Goal: Complete application form

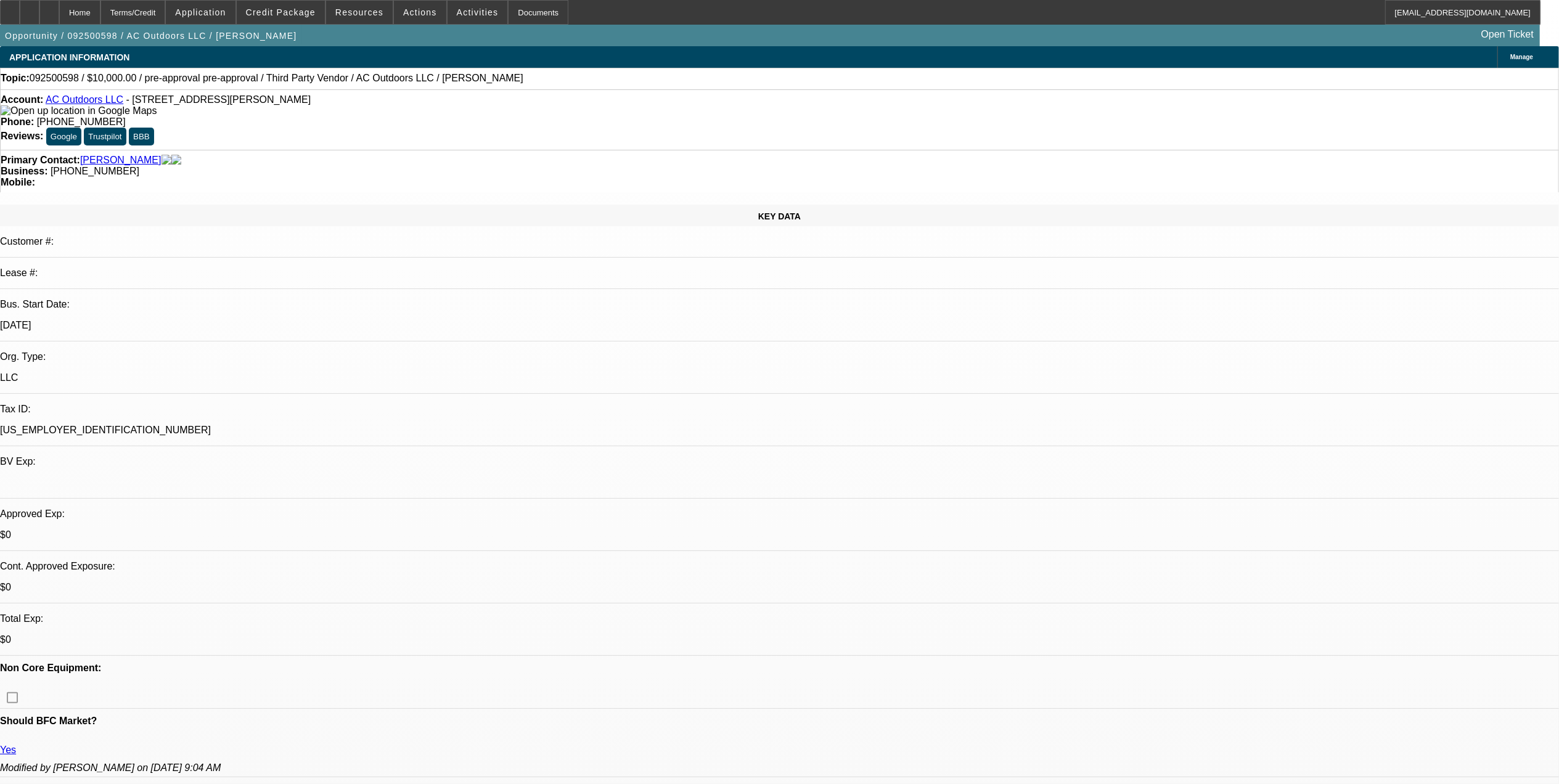
select select "0"
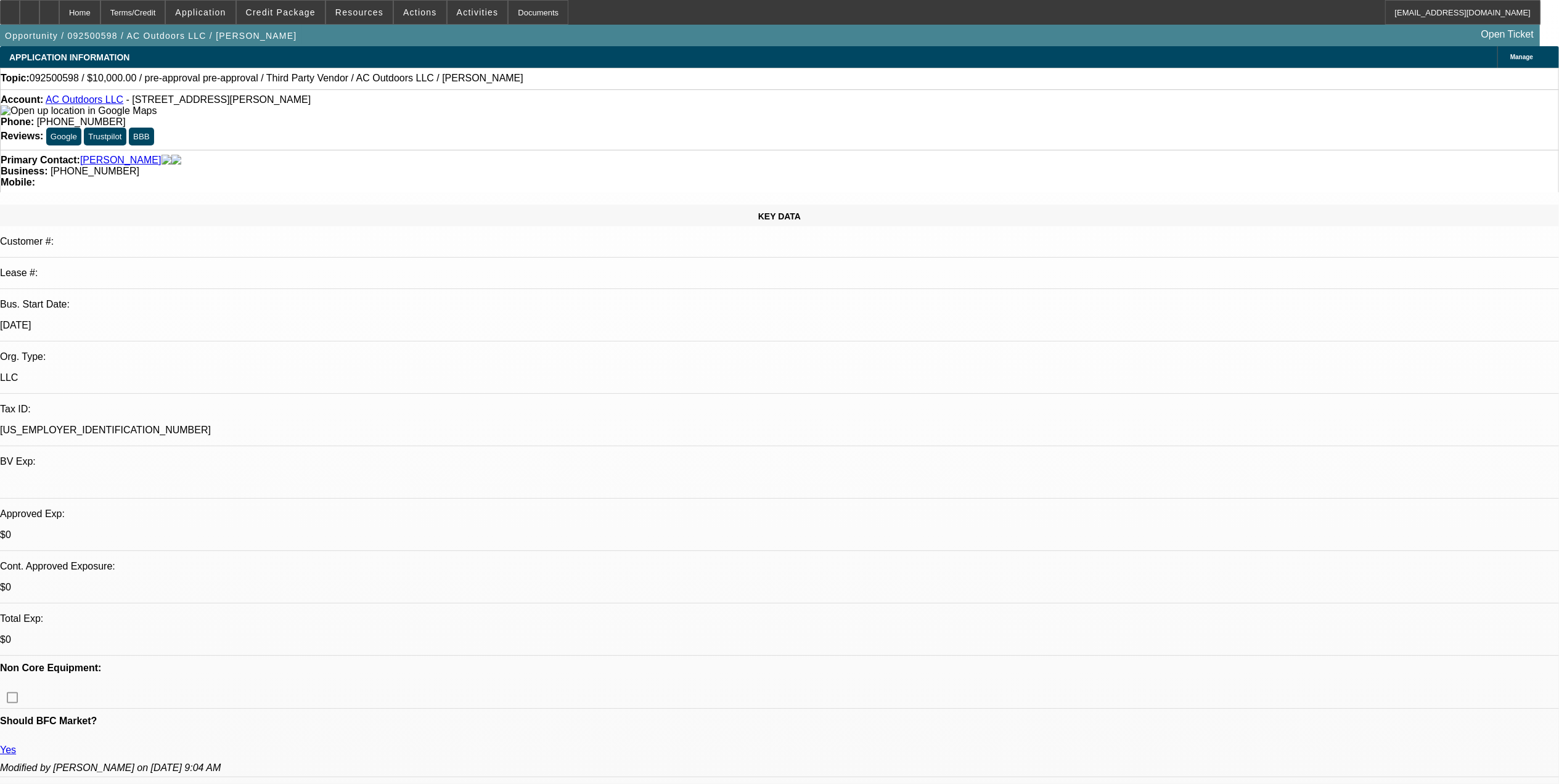
select select "0"
select select "1"
select select "2"
select select "6"
select select "1"
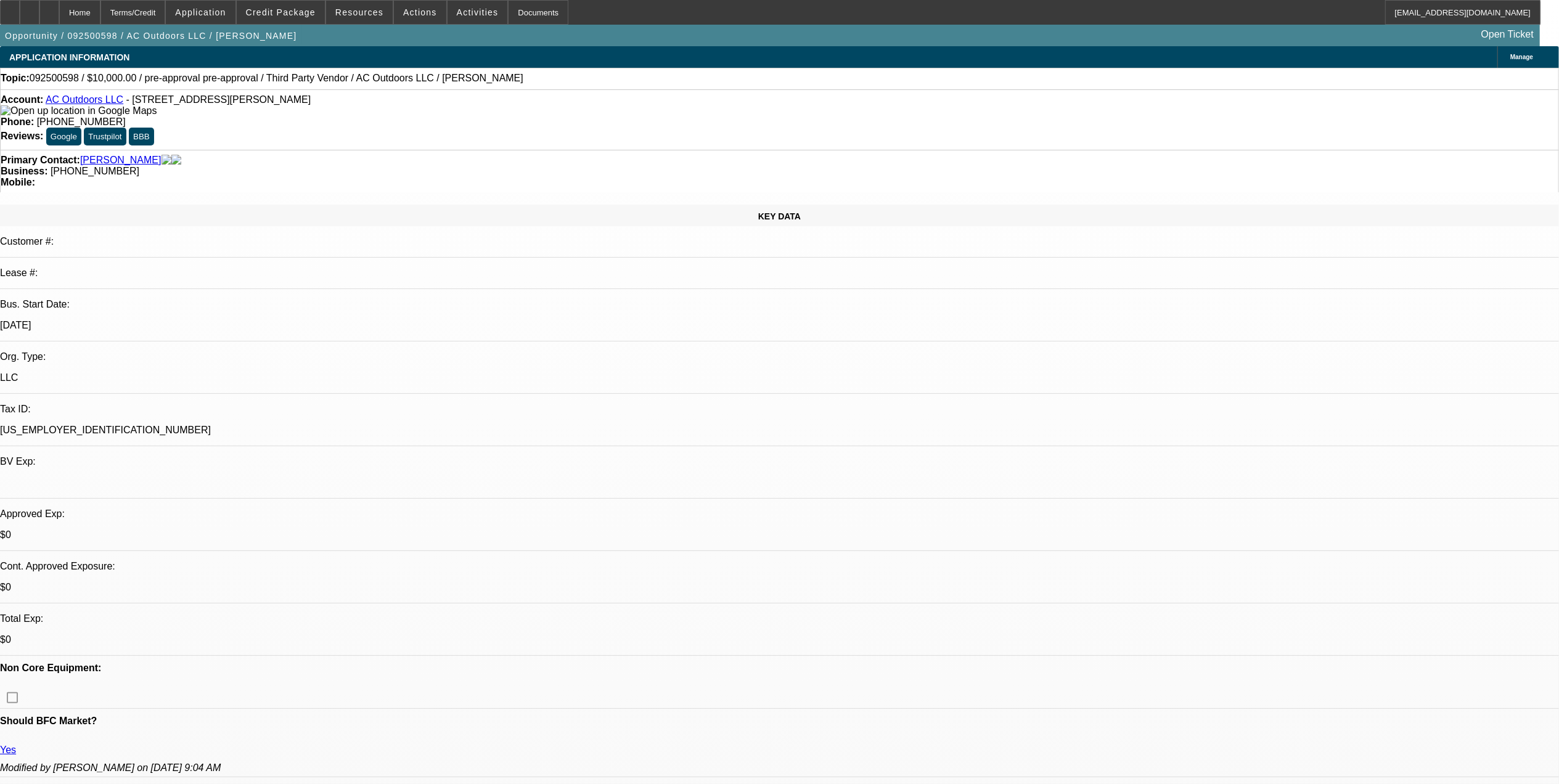
select select "2"
select select "6"
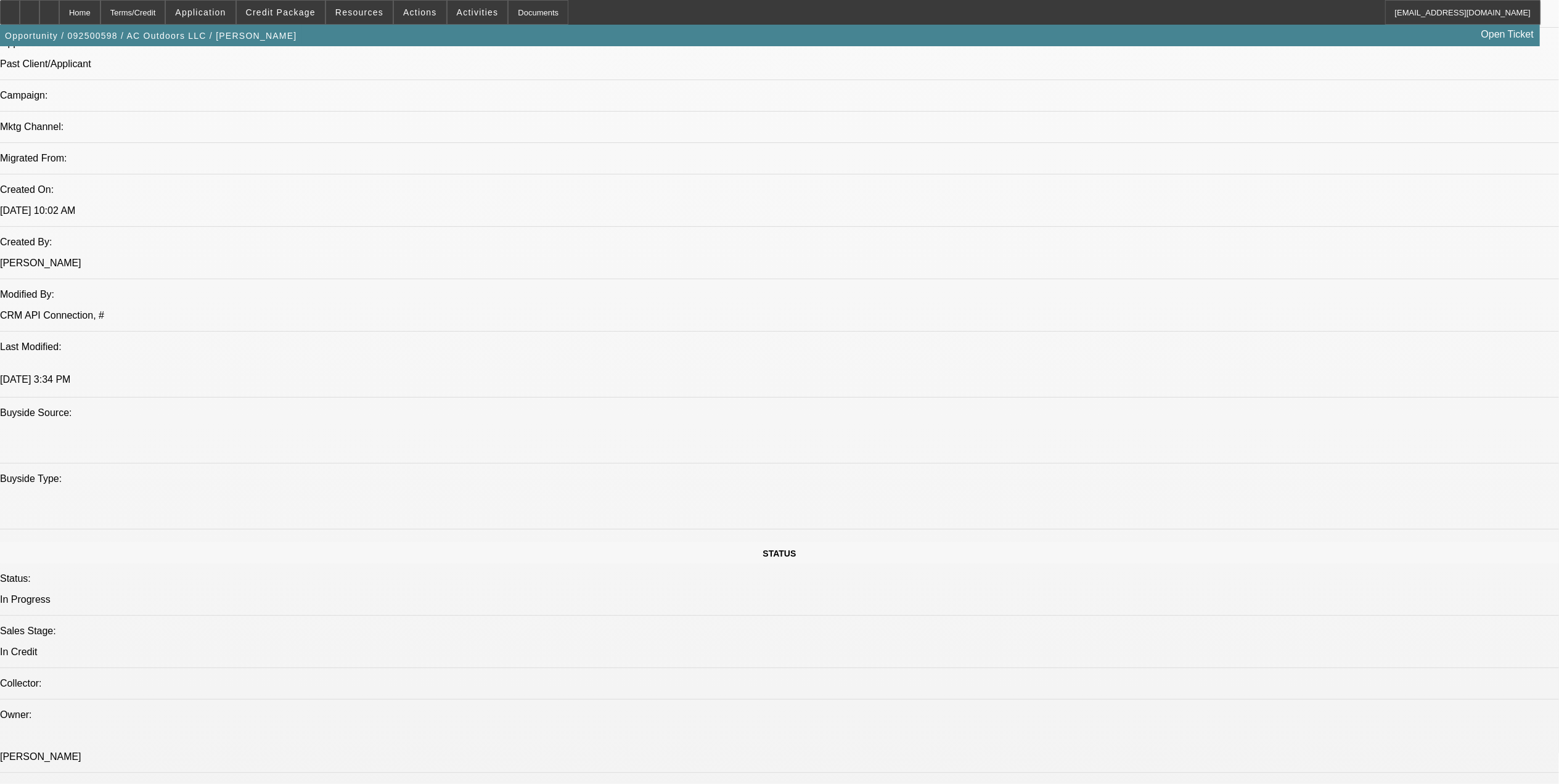
scroll to position [657, 0]
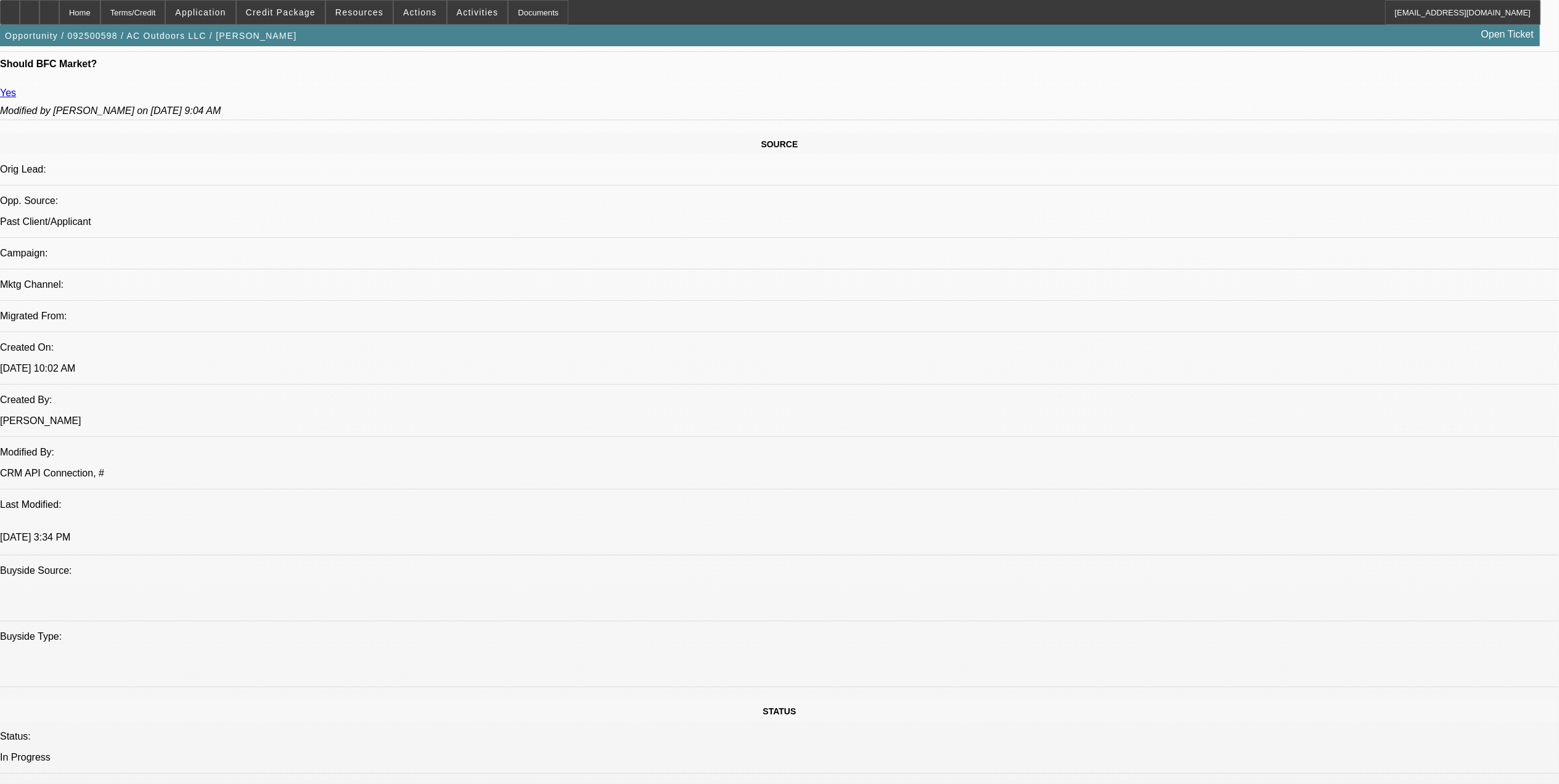
drag, startPoint x: 978, startPoint y: 393, endPoint x: 1011, endPoint y: 432, distance: 51.1
drag, startPoint x: 1011, startPoint y: 432, endPoint x: 969, endPoint y: 339, distance: 102.0
drag, startPoint x: 969, startPoint y: 339, endPoint x: 976, endPoint y: 372, distance: 33.7
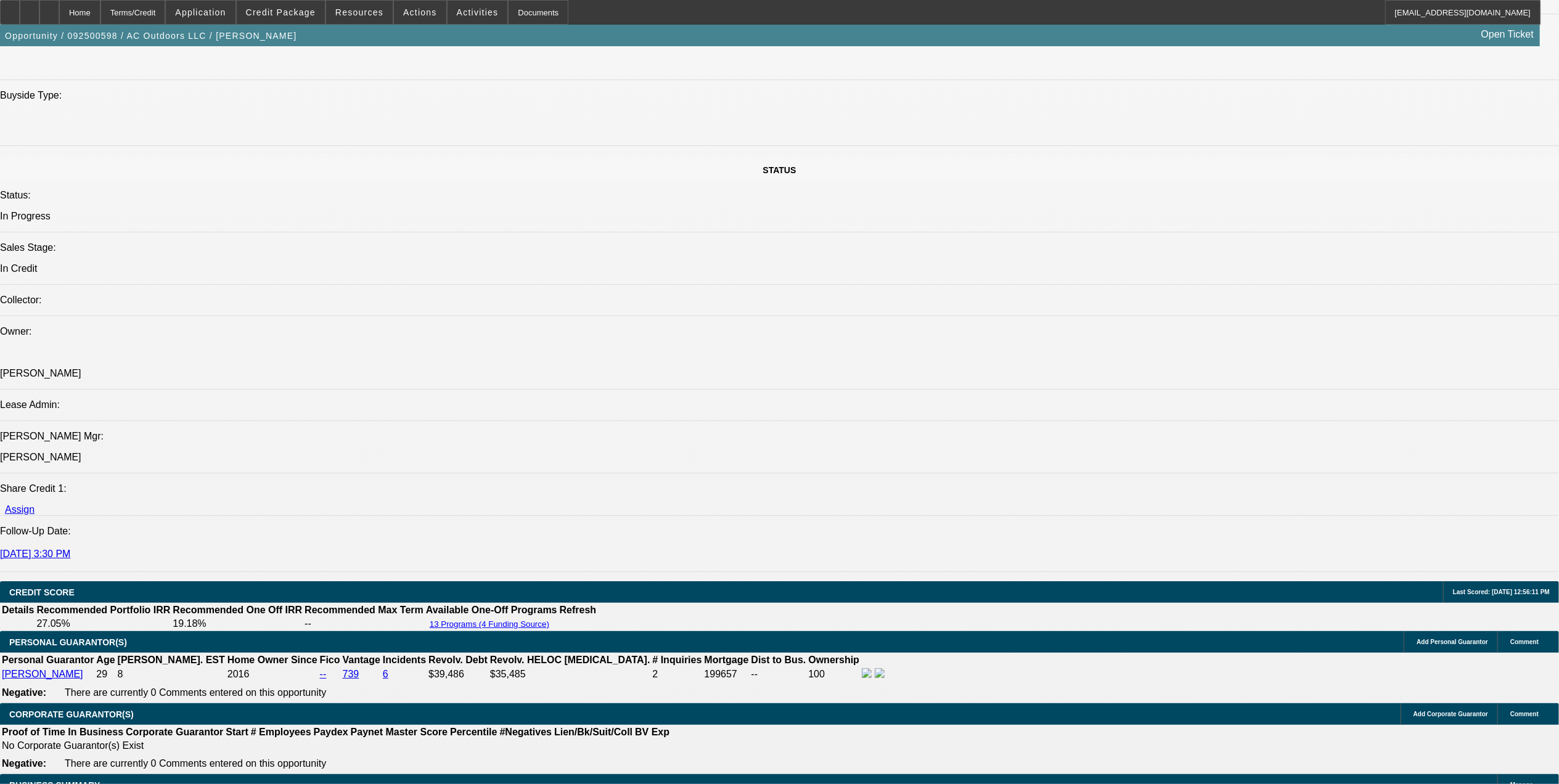
scroll to position [1397, 0]
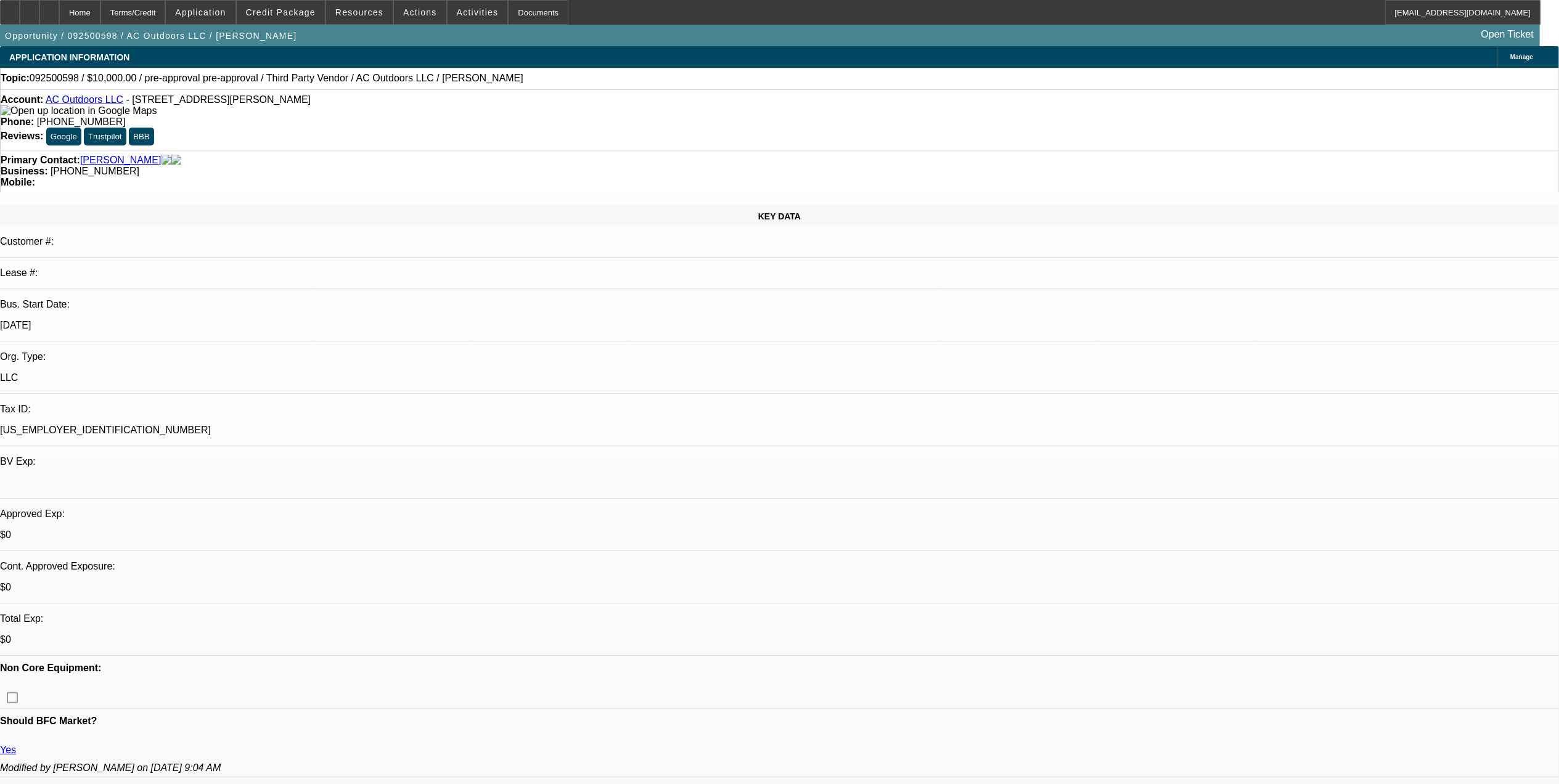
select select "0"
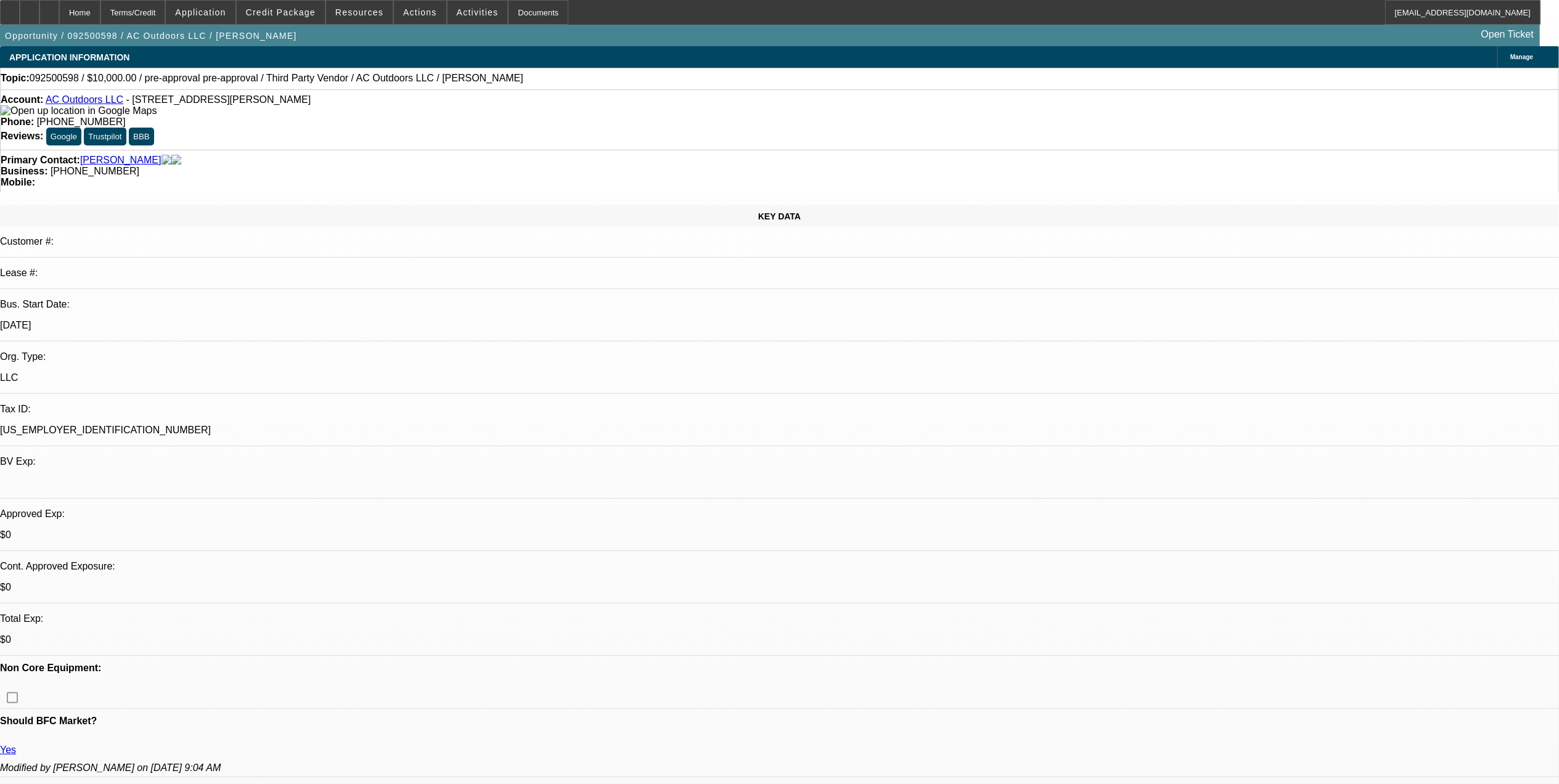
select select "0"
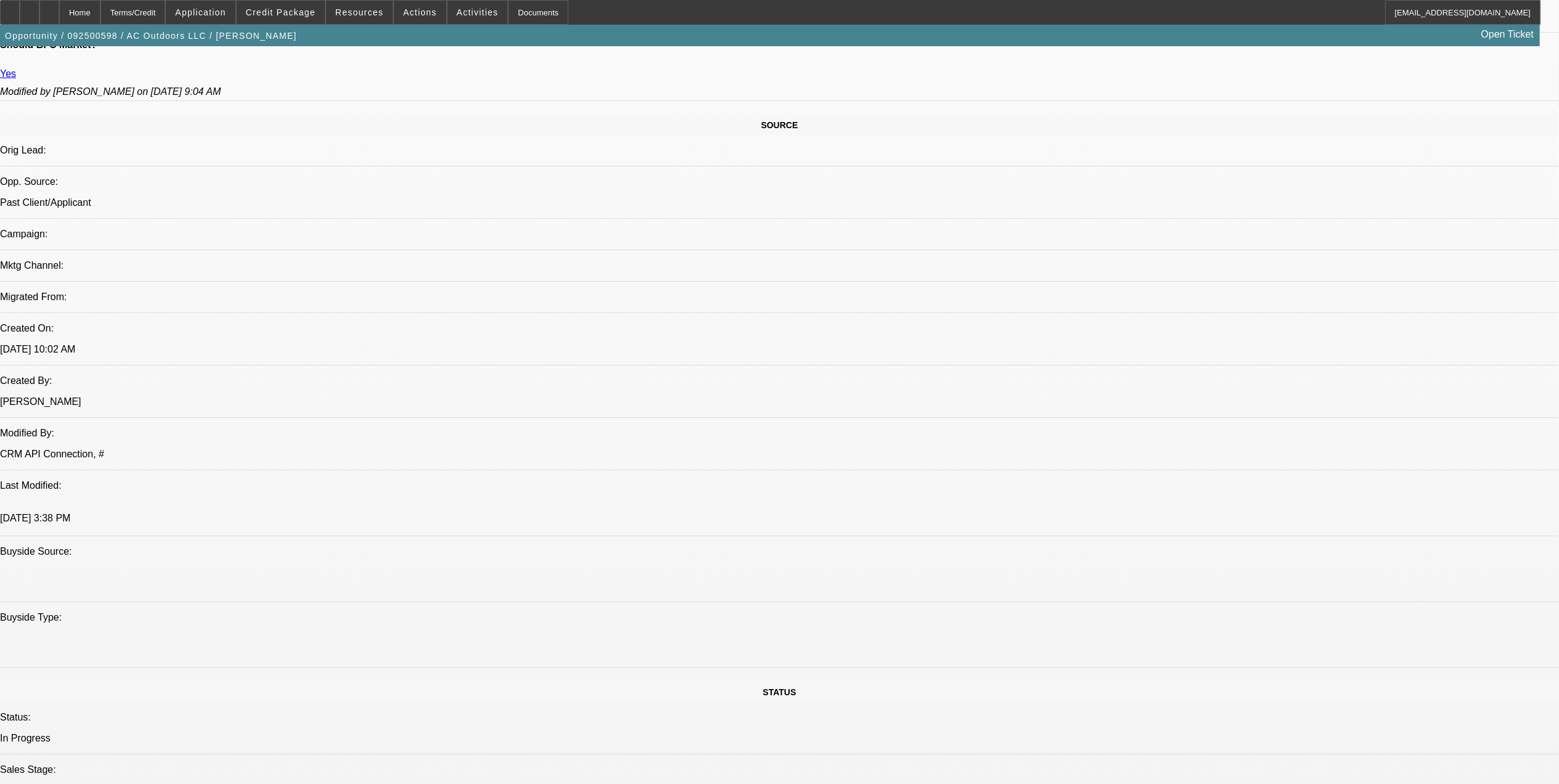
select select "1"
select select "2"
select select "6"
select select "1"
select select "2"
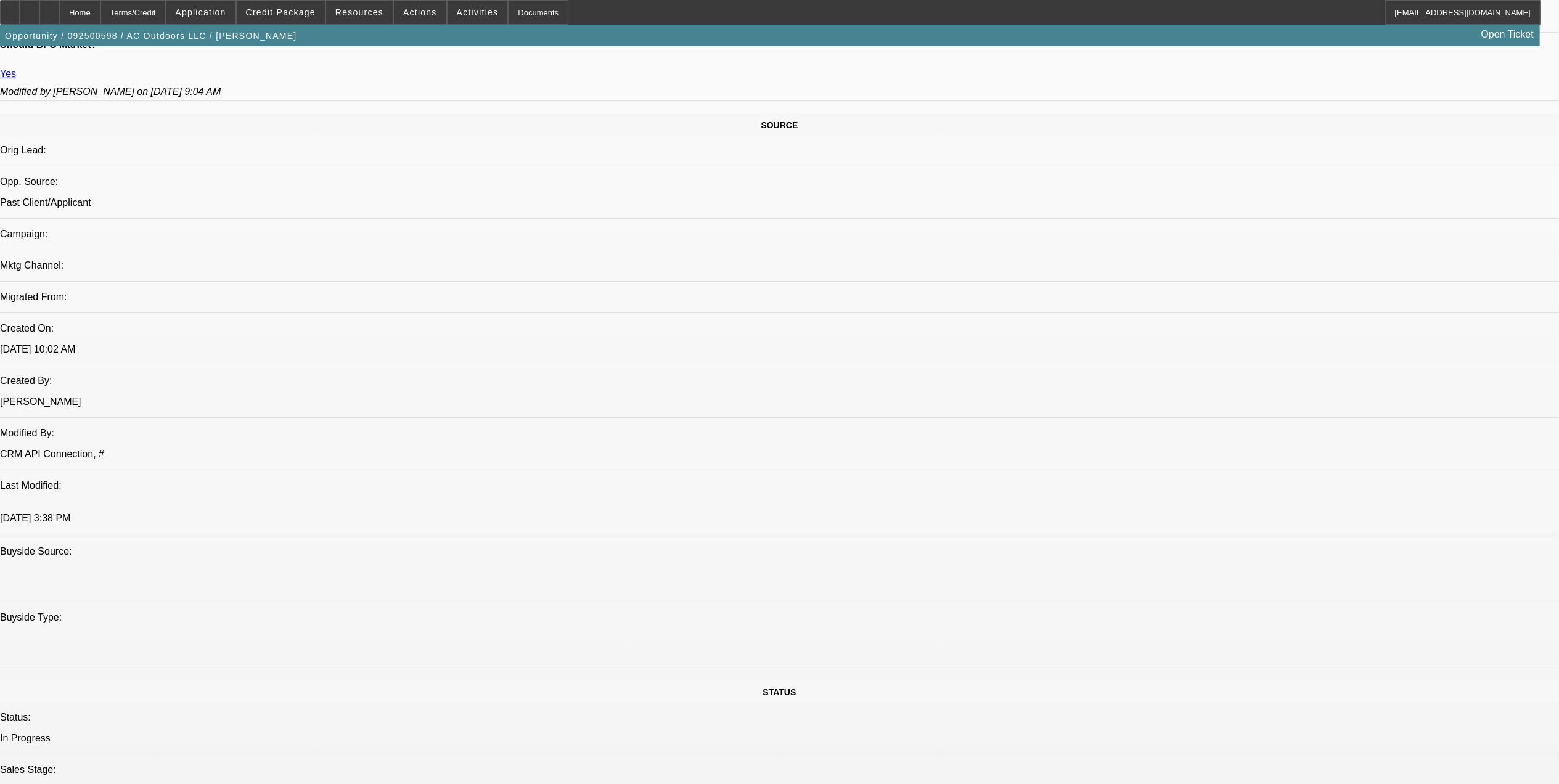
select select "6"
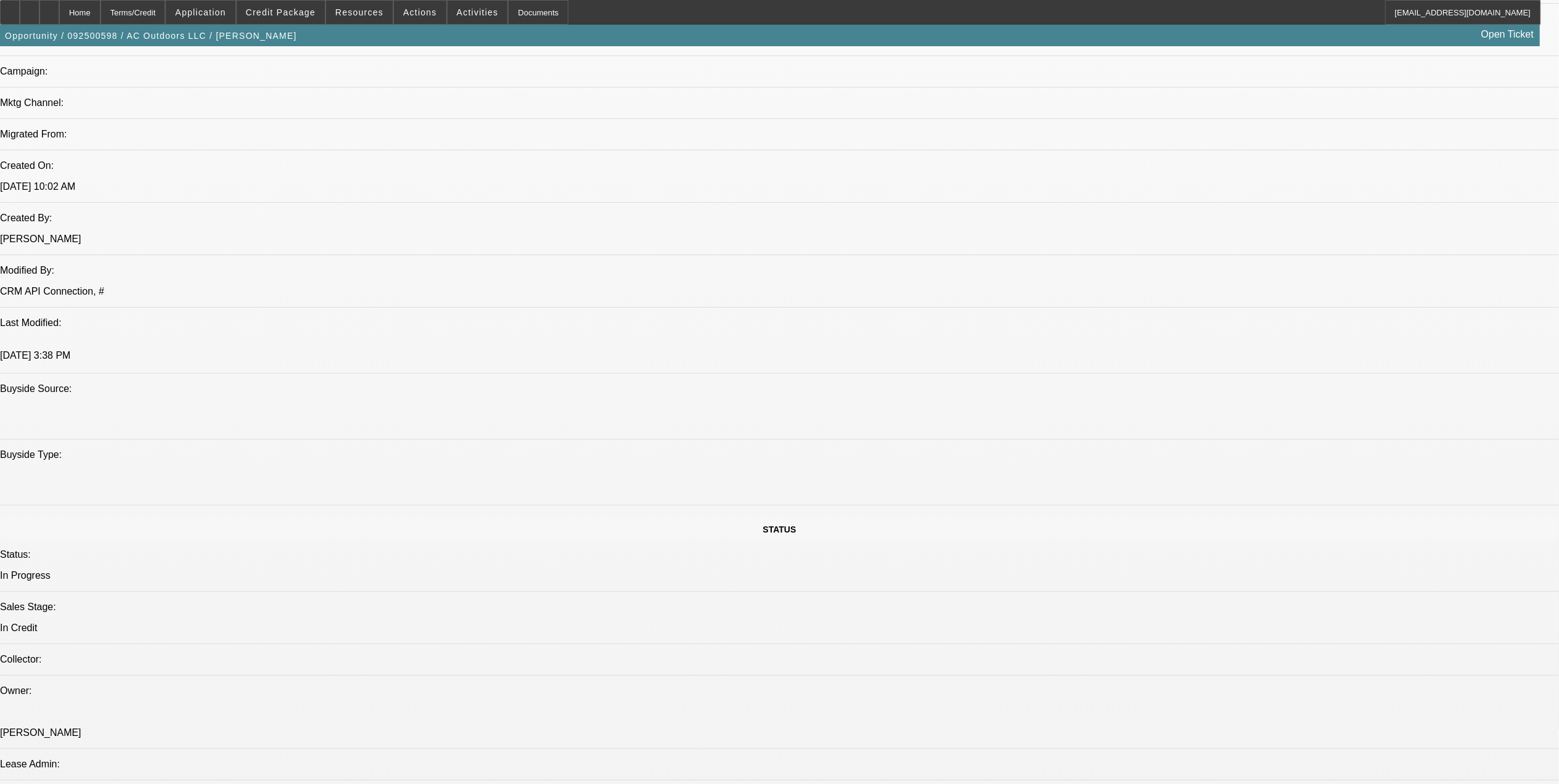
scroll to position [841, 0]
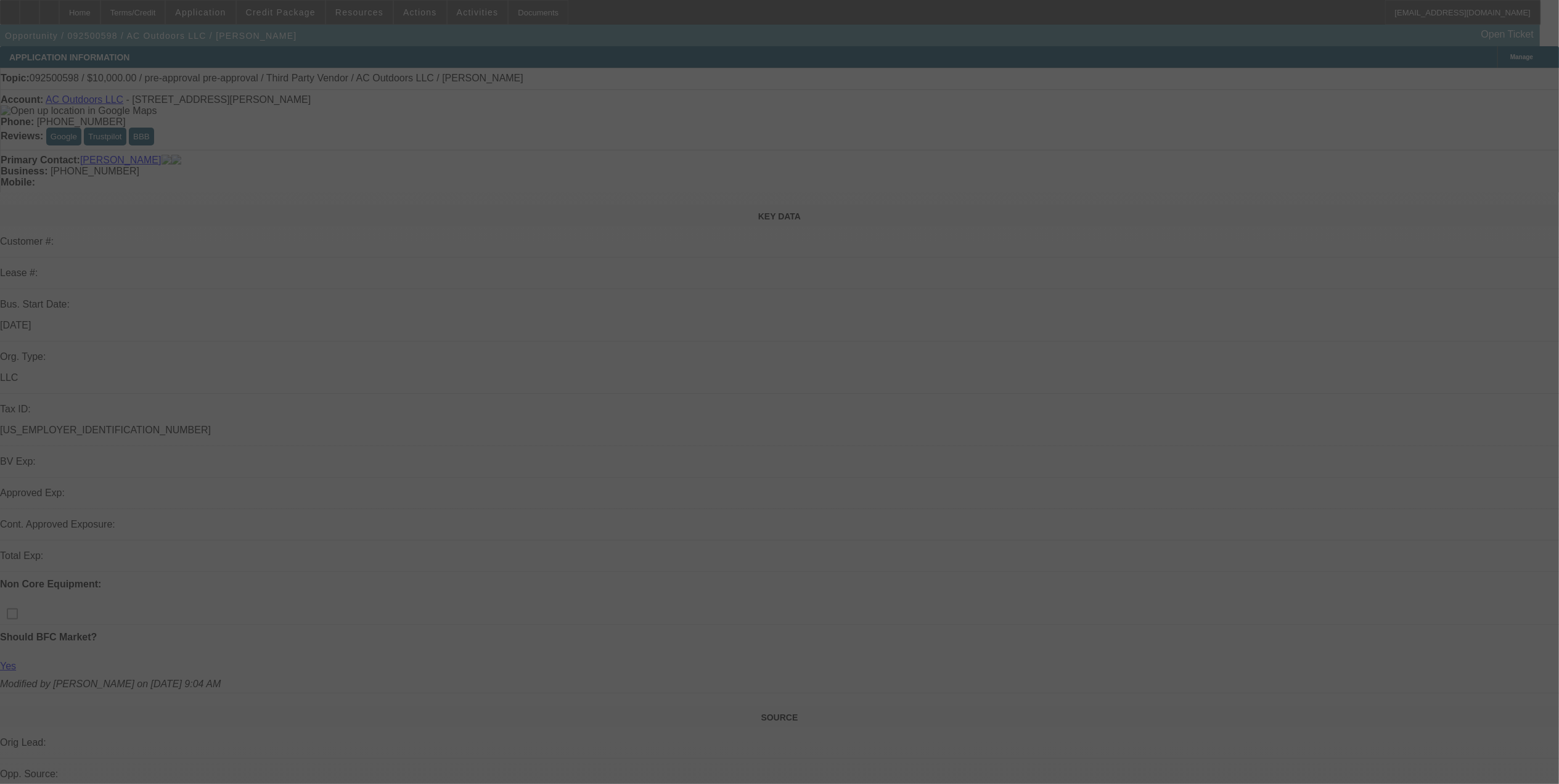
select select "0"
select select "2"
select select "0"
select select "6"
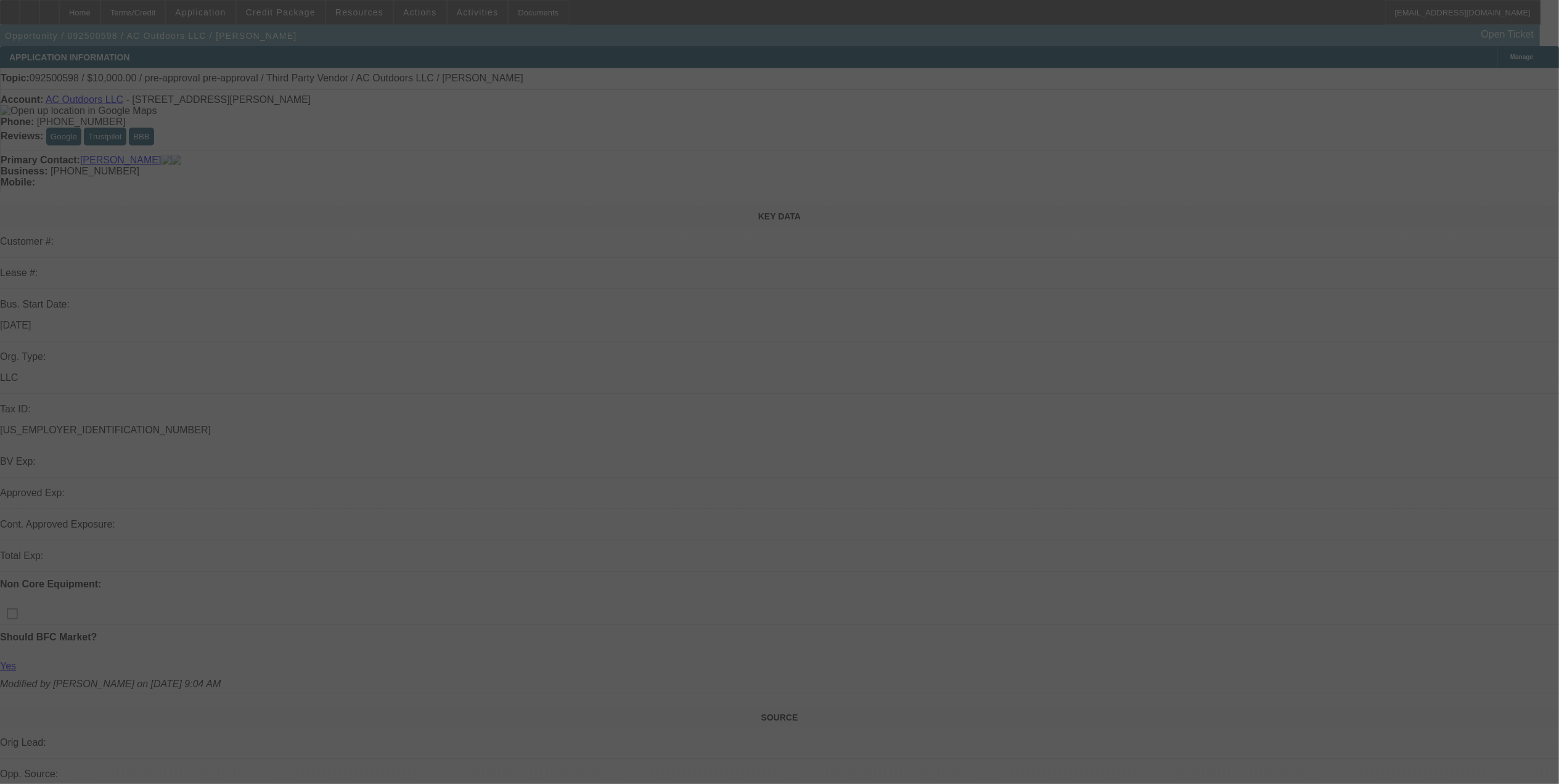
select select "0"
select select "2"
select select "0"
select select "6"
